Goal: Information Seeking & Learning: Understand process/instructions

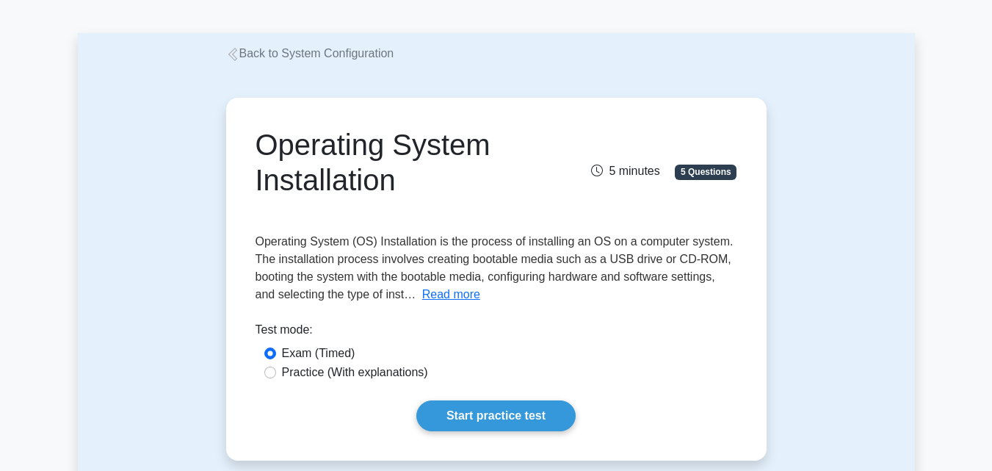
scroll to position [73, 0]
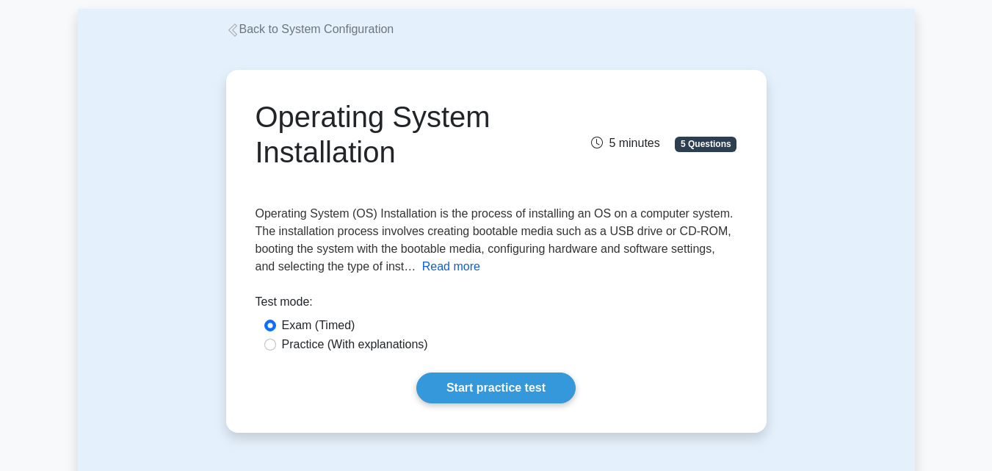
click at [457, 264] on button "Read more" at bounding box center [451, 267] width 58 height 18
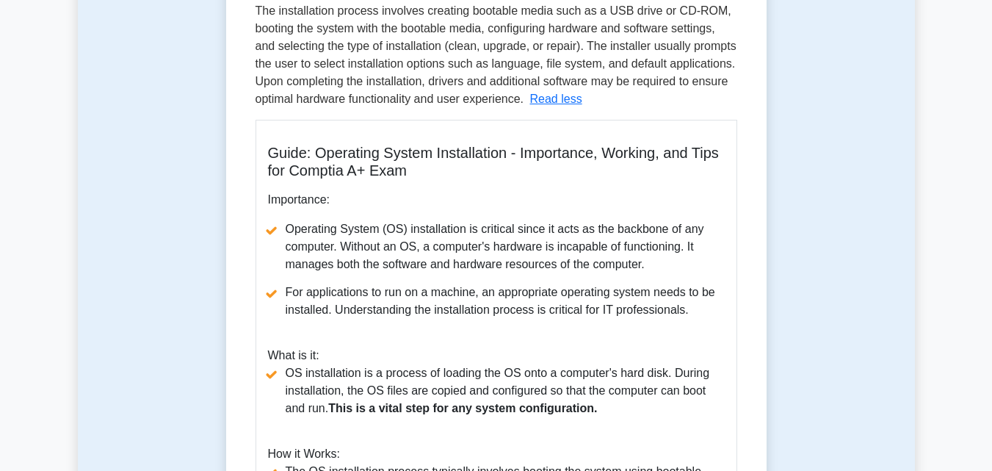
scroll to position [220, 0]
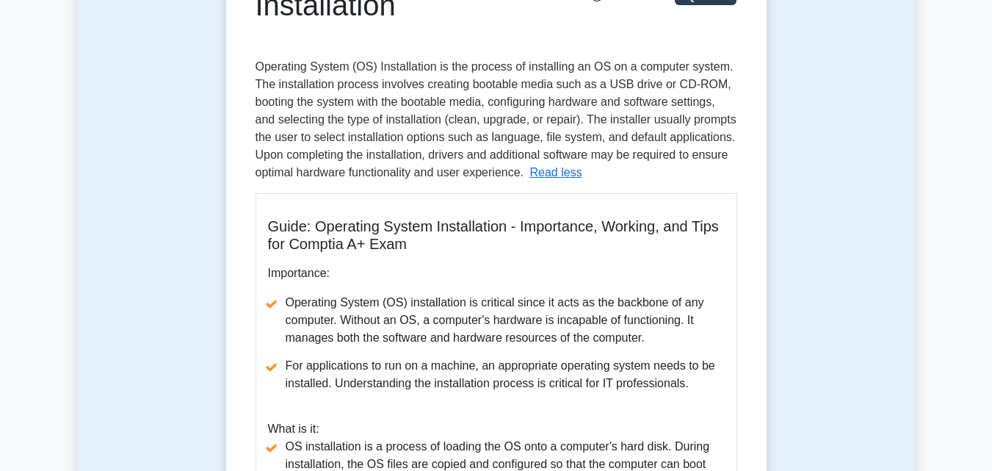
click at [354, 241] on h5 "Guide: Operating System Installation - Importance, Working, and Tips for Compti…" at bounding box center [496, 234] width 457 height 35
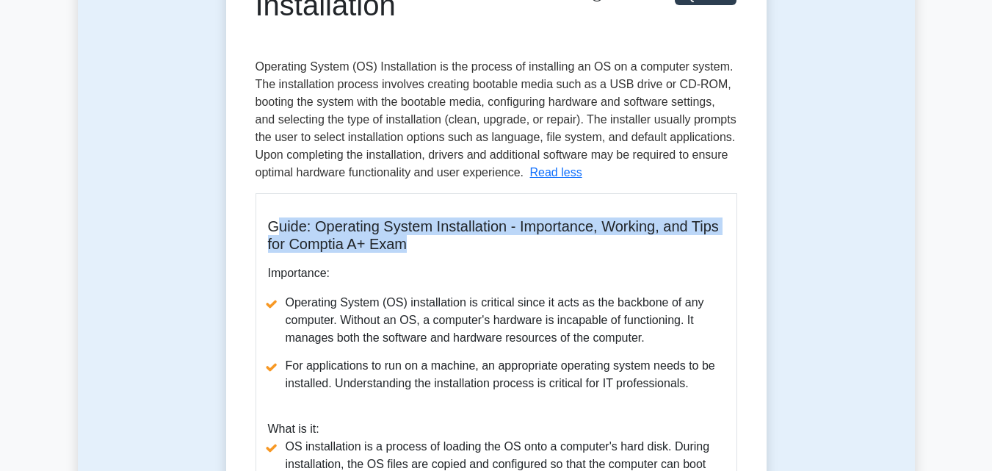
drag, startPoint x: 461, startPoint y: 246, endPoint x: 275, endPoint y: 219, distance: 187.7
click at [275, 219] on h5 "Guide: Operating System Installation - Importance, Working, and Tips for Compti…" at bounding box center [496, 234] width 457 height 35
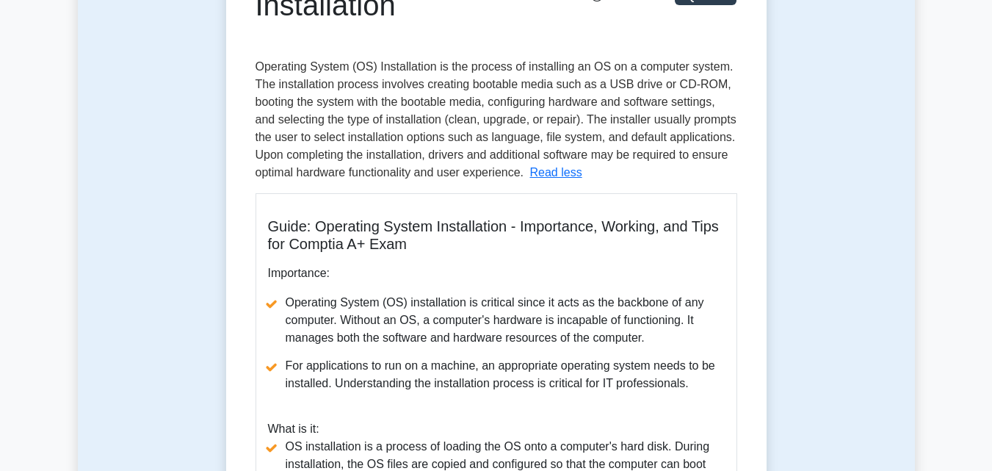
click at [449, 271] on p "Importance:" at bounding box center [496, 273] width 457 height 18
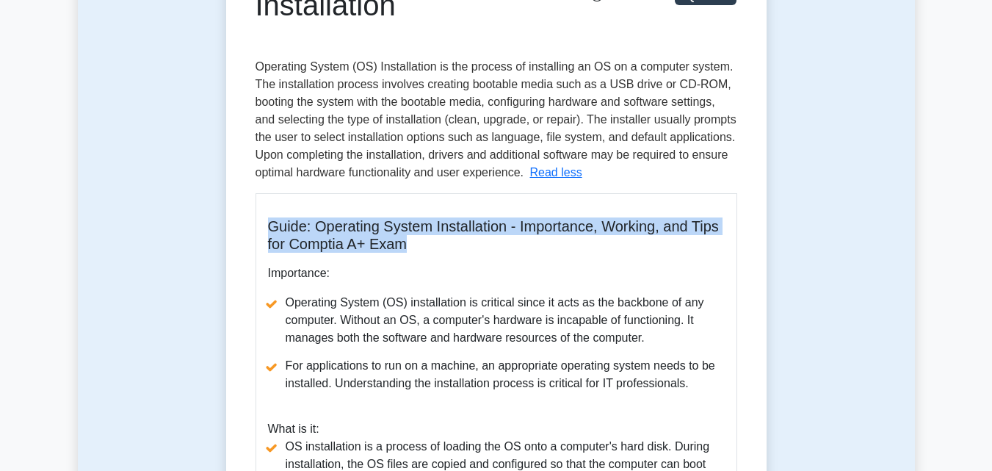
drag, startPoint x: 441, startPoint y: 247, endPoint x: 256, endPoint y: 229, distance: 185.9
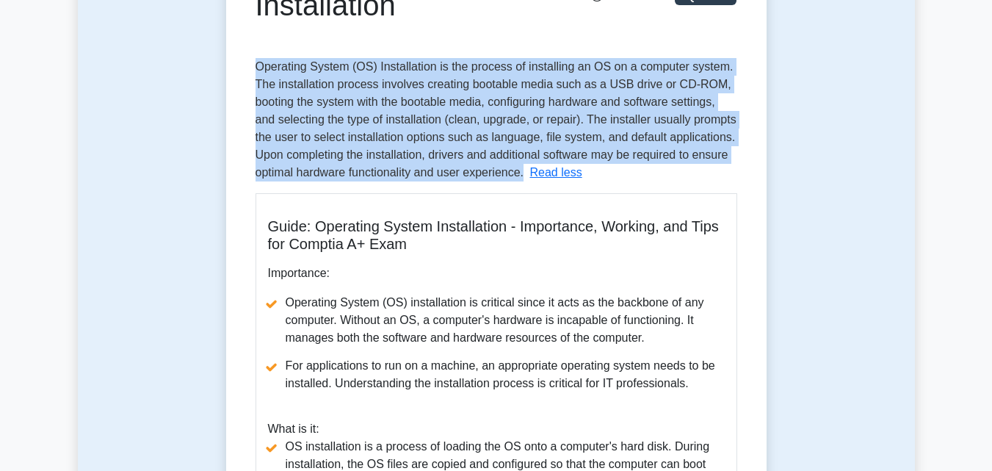
drag, startPoint x: 523, startPoint y: 178, endPoint x: 247, endPoint y: 77, distance: 294.1
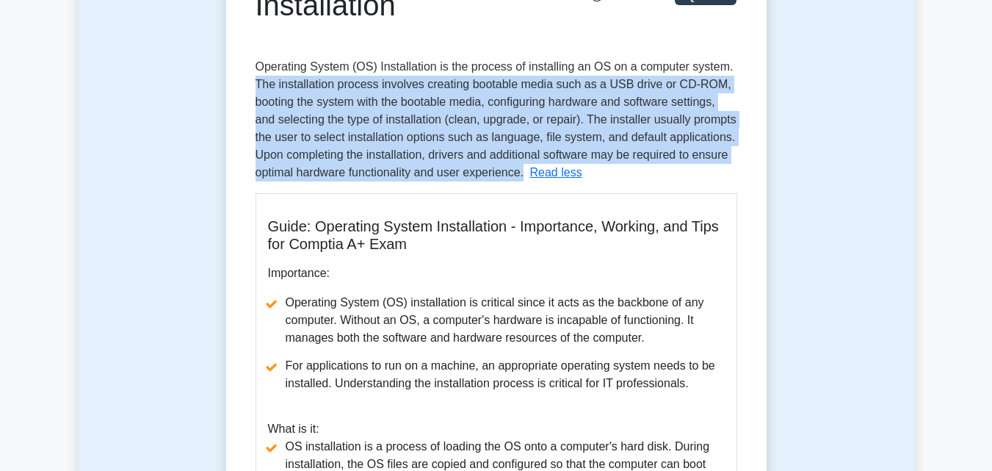
click at [302, 106] on span "Operating System (OS) Installation is the process of installing an OS on a comp…" at bounding box center [495, 119] width 481 height 118
